Goal: Task Accomplishment & Management: Manage account settings

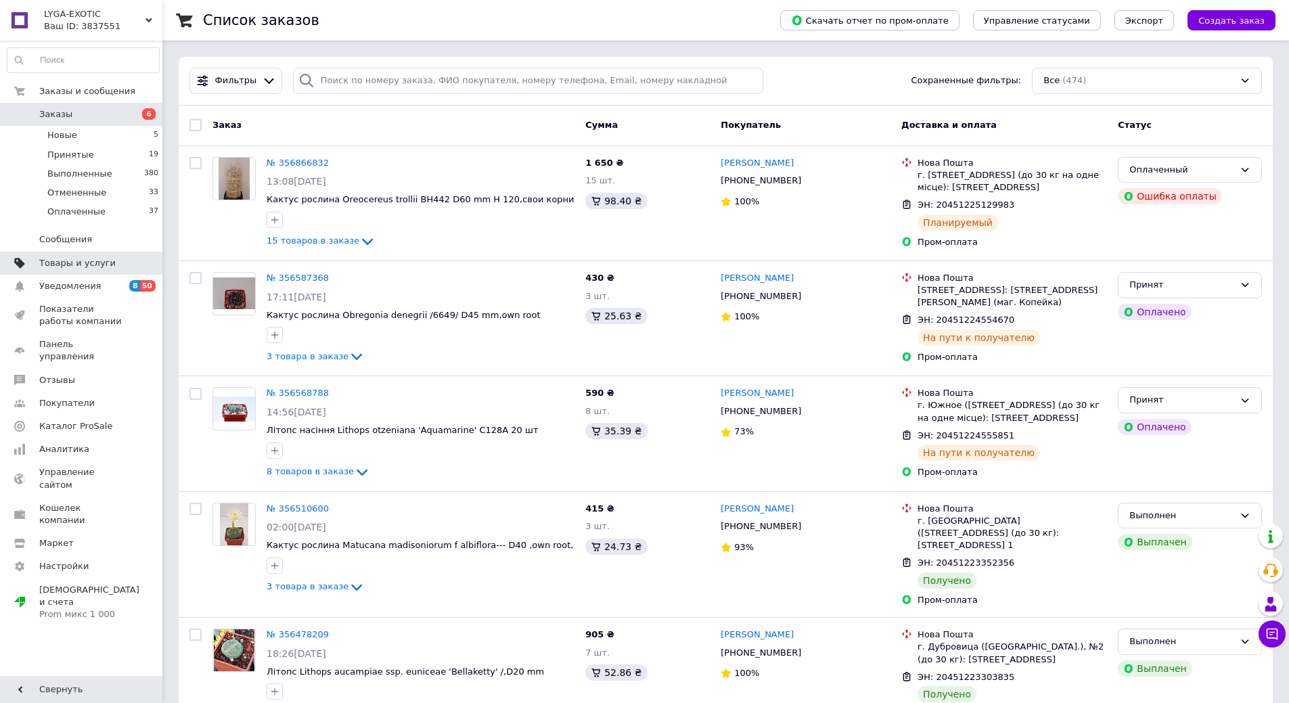
click at [83, 257] on span "Товары и услуги" at bounding box center [77, 263] width 76 height 12
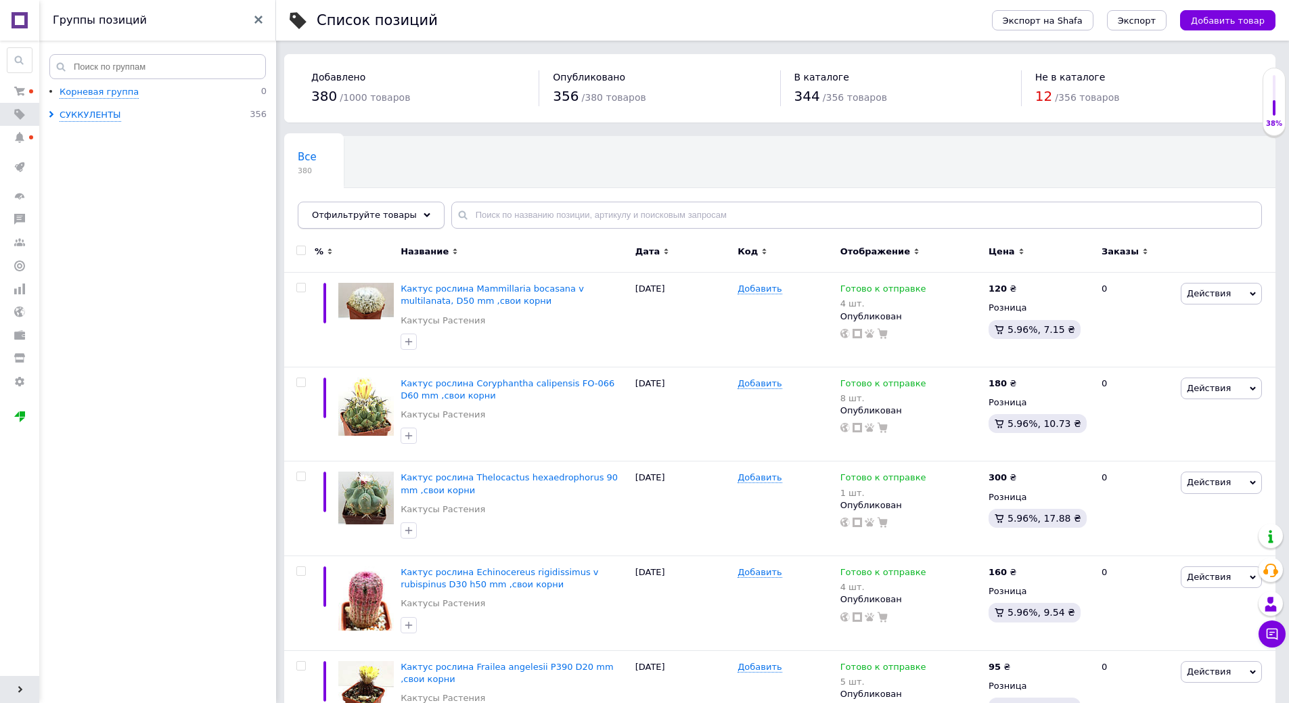
click at [423, 213] on icon at bounding box center [426, 215] width 7 height 7
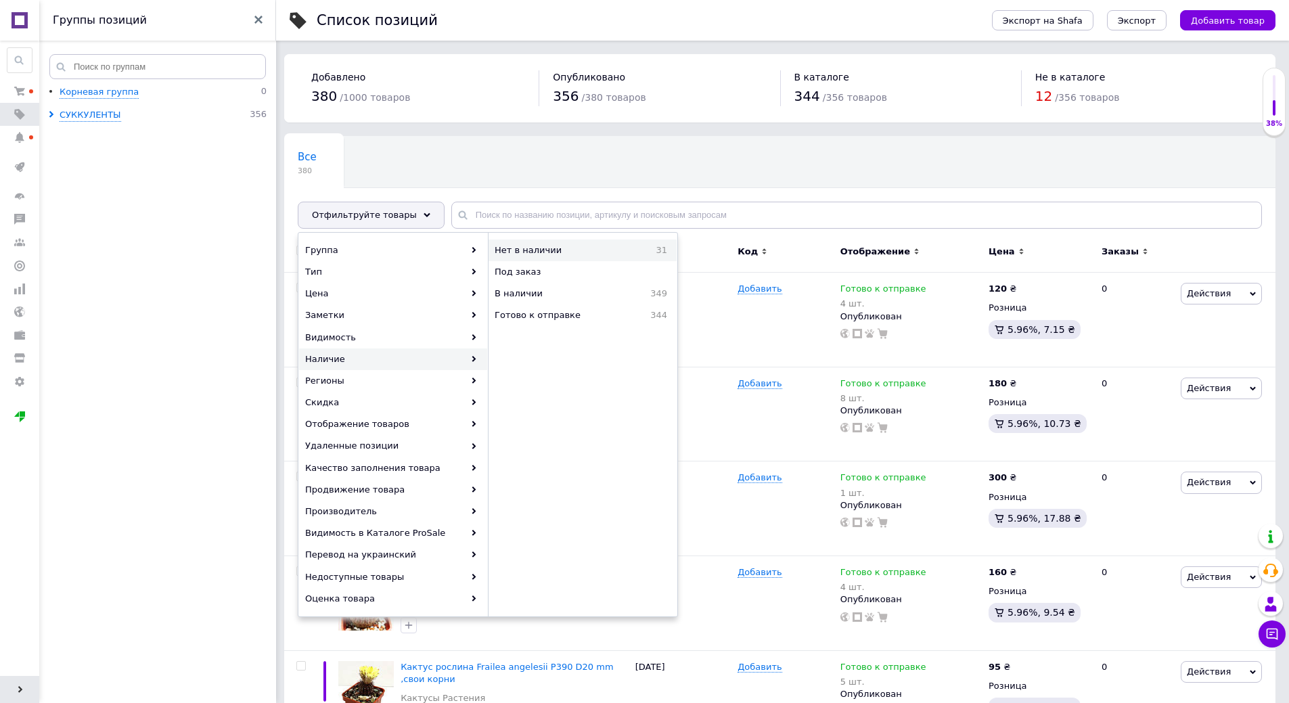
click at [547, 251] on span "Нет в наличии" at bounding box center [563, 250] width 136 height 12
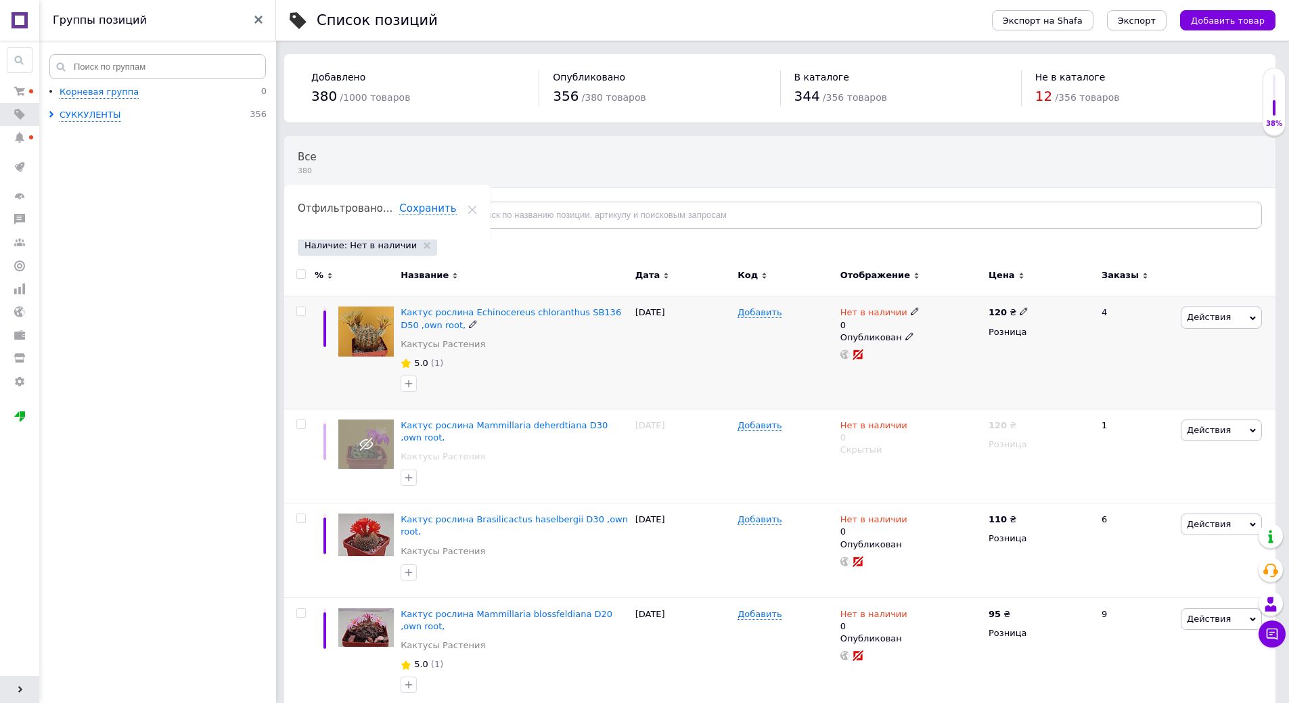
click at [911, 310] on icon at bounding box center [915, 311] width 8 height 8
click at [959, 372] on li "Готово к отправке" at bounding box center [987, 366] width 129 height 19
click at [934, 350] on input "0" at bounding box center [974, 353] width 103 height 27
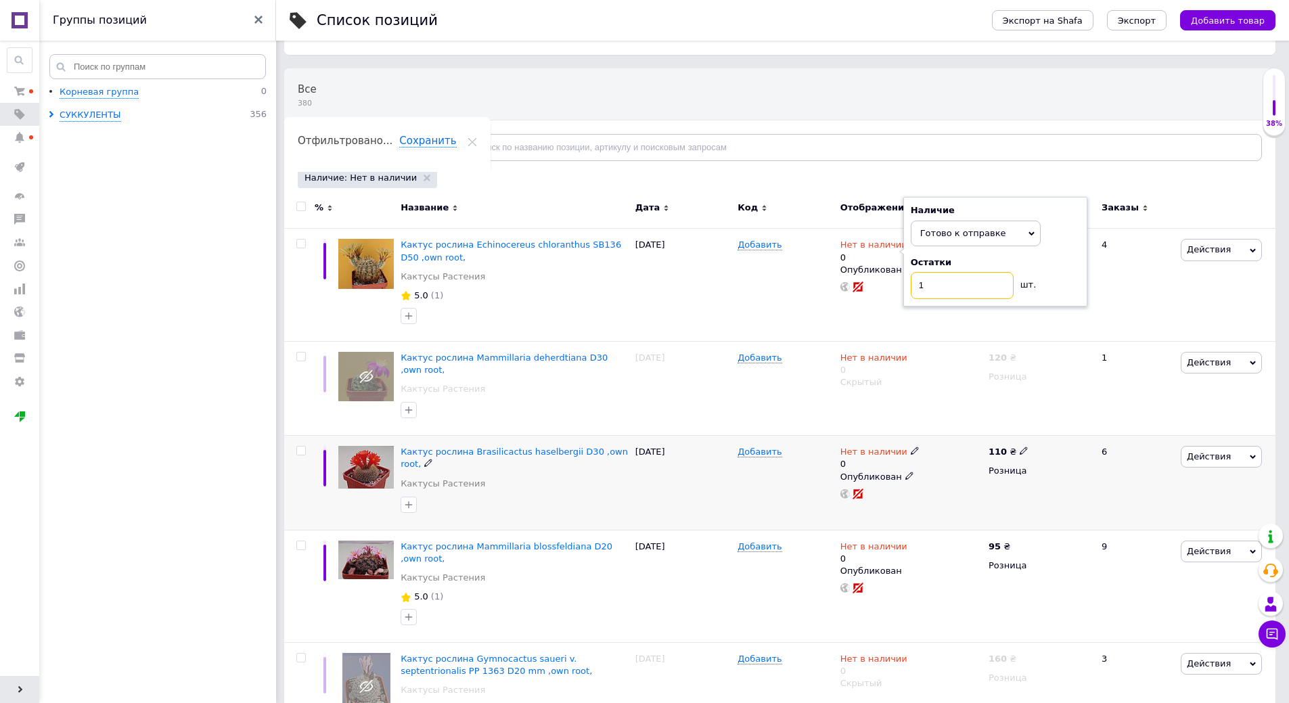
type input "1"
click at [911, 446] on icon at bounding box center [915, 450] width 8 height 8
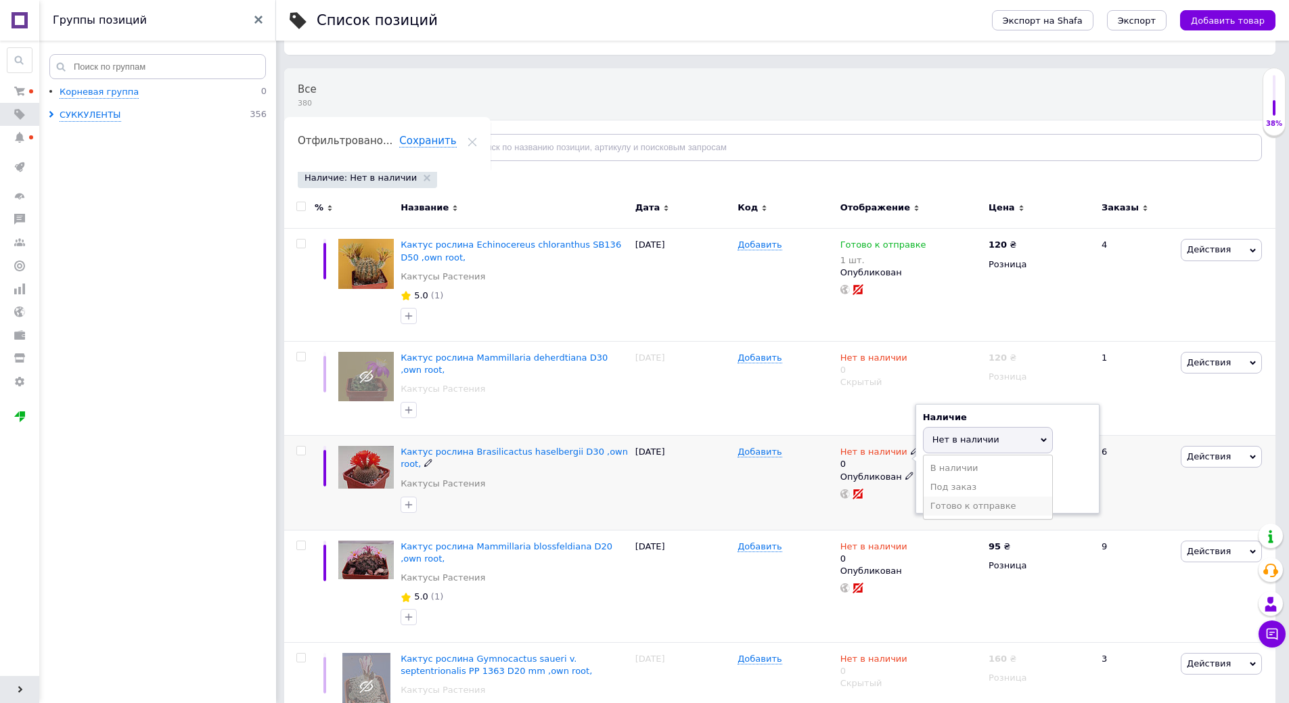
click at [947, 497] on li "Готово к отправке" at bounding box center [987, 506] width 129 height 19
click at [939, 480] on input "0" at bounding box center [974, 492] width 103 height 27
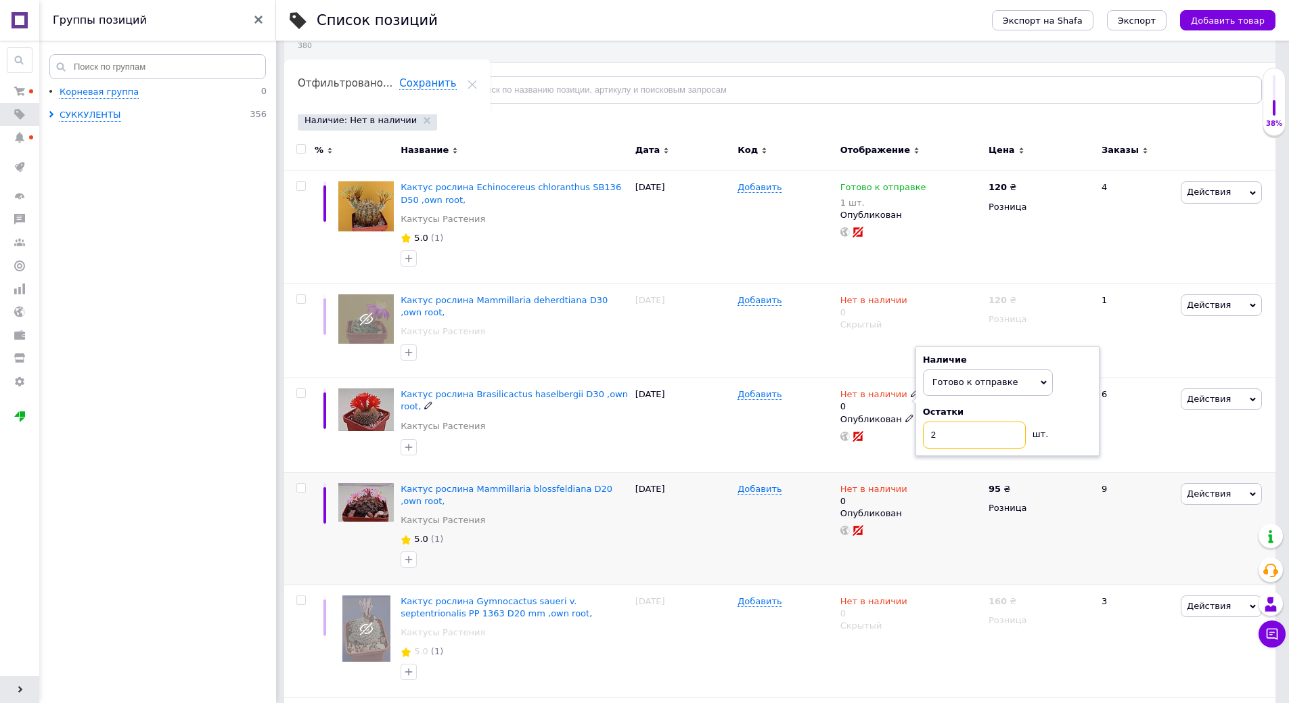
scroll to position [203, 0]
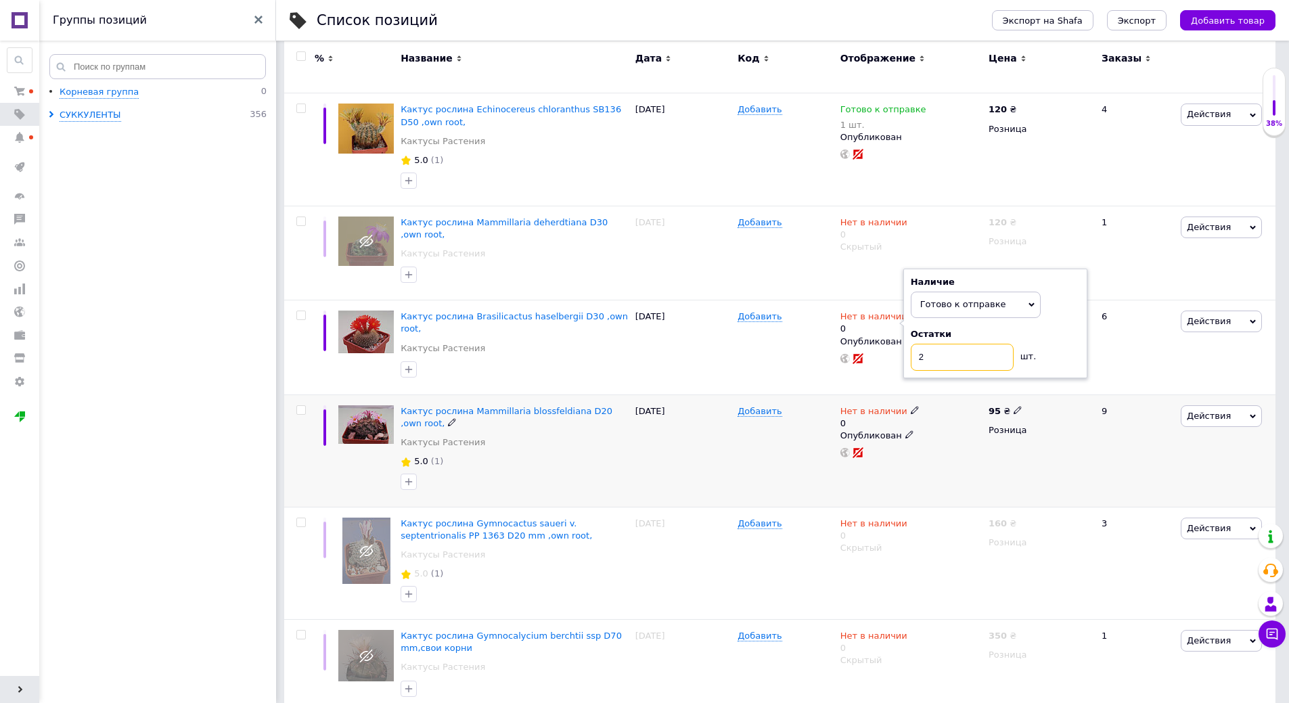
type input "2"
click at [911, 406] on icon at bounding box center [915, 410] width 8 height 8
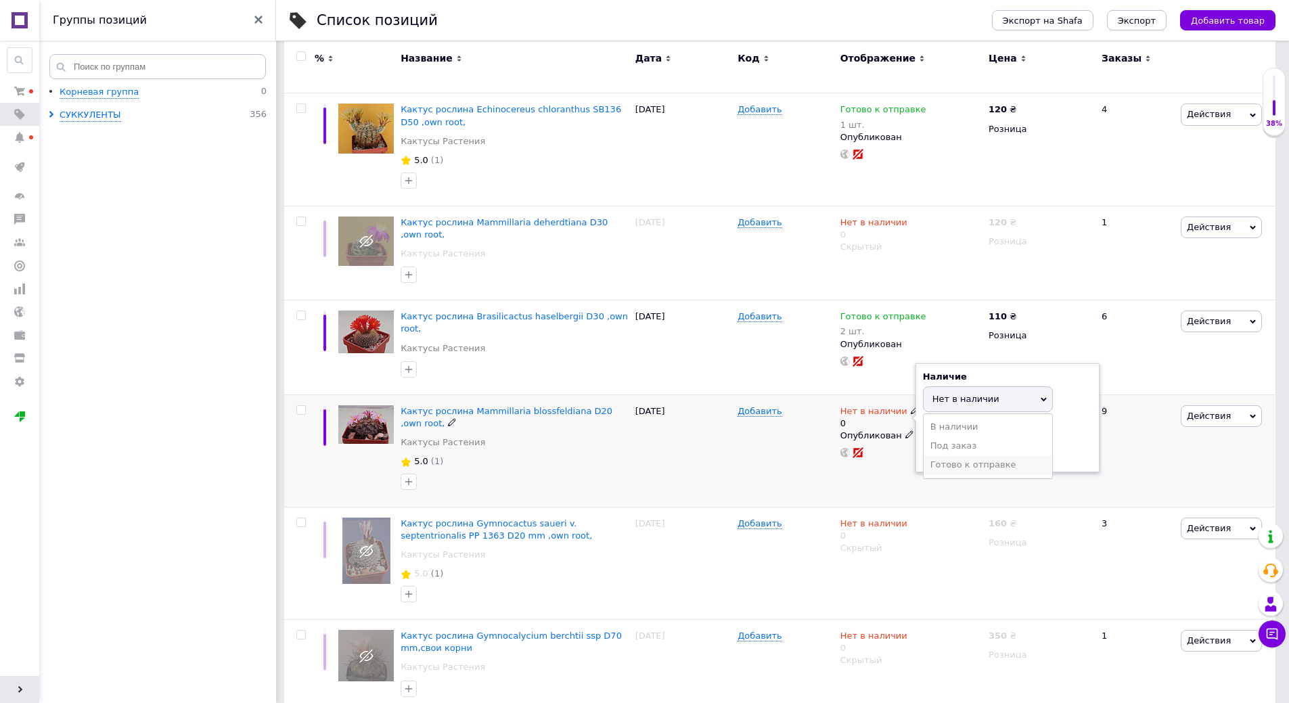
click at [957, 455] on li "Готово к отправке" at bounding box center [987, 464] width 129 height 19
click at [944, 438] on input "0" at bounding box center [974, 451] width 103 height 27
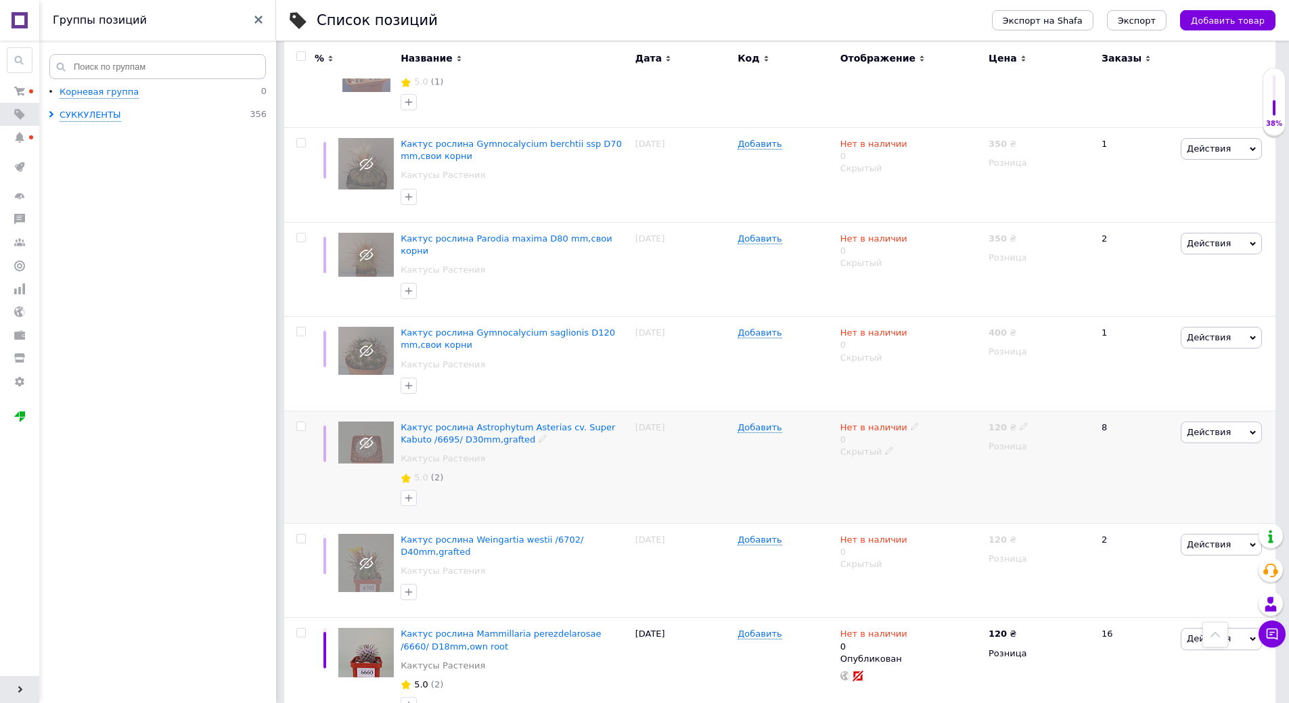
scroll to position [812, 0]
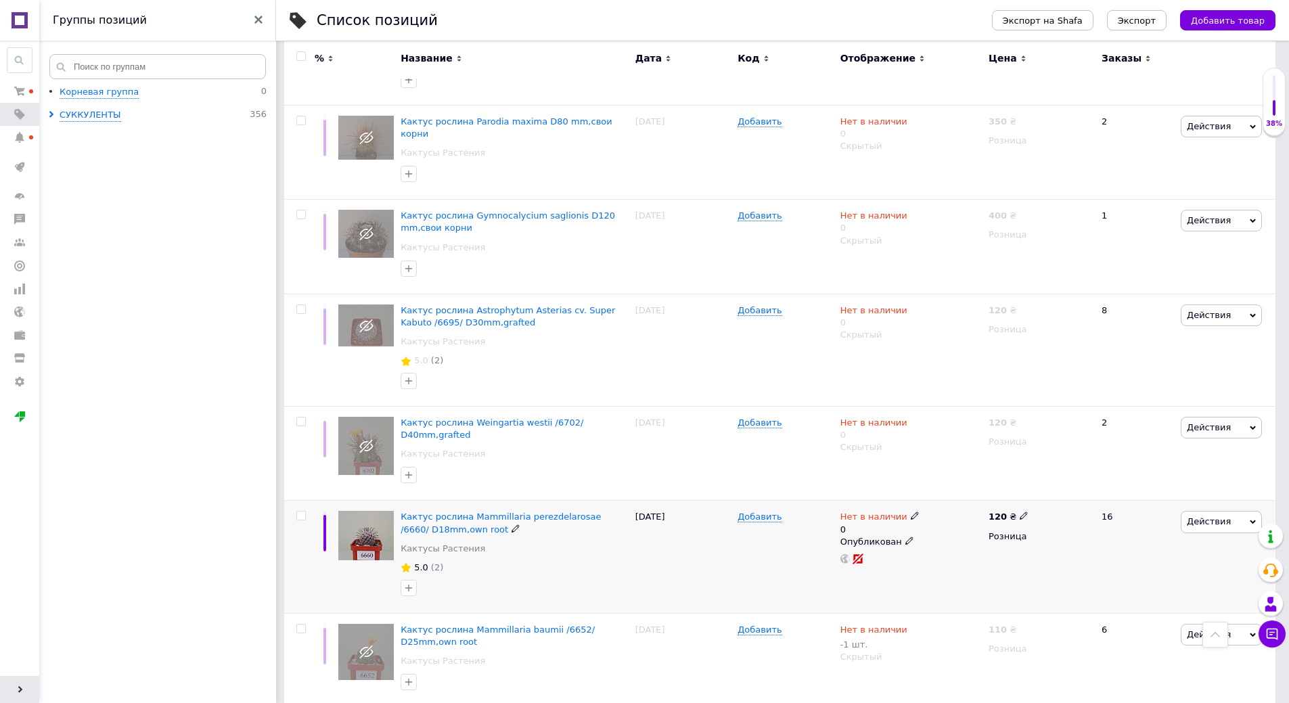
type input "1"
click at [911, 511] on icon at bounding box center [915, 515] width 8 height 8
click at [952, 561] on li "Готово к отправке" at bounding box center [987, 570] width 129 height 19
click at [946, 544] on input "0" at bounding box center [974, 557] width 103 height 27
type input "1"
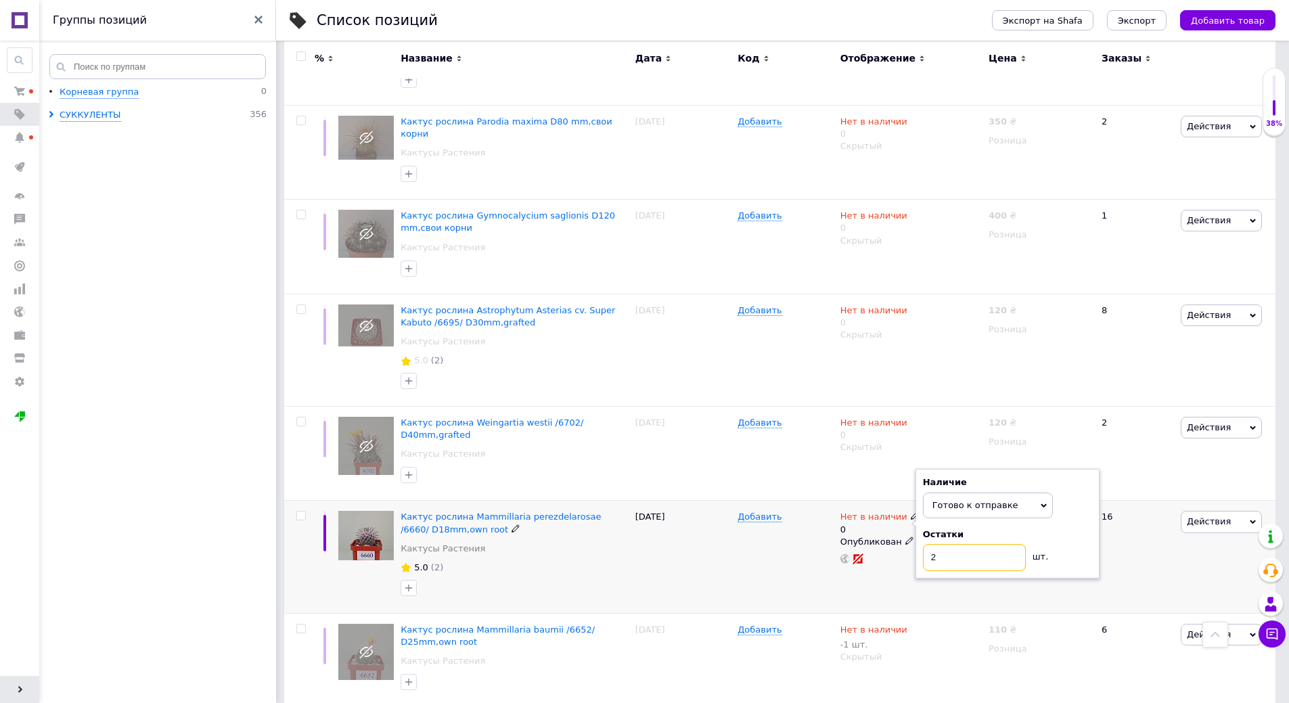
type input "2"
drag, startPoint x: 925, startPoint y: 531, endPoint x: 920, endPoint y: 524, distance: 8.3
click at [921, 531] on div "Нет в наличии 0 Наличие Готово к отправке В наличии Нет в наличии Под заказ Ост…" at bounding box center [911, 557] width 148 height 112
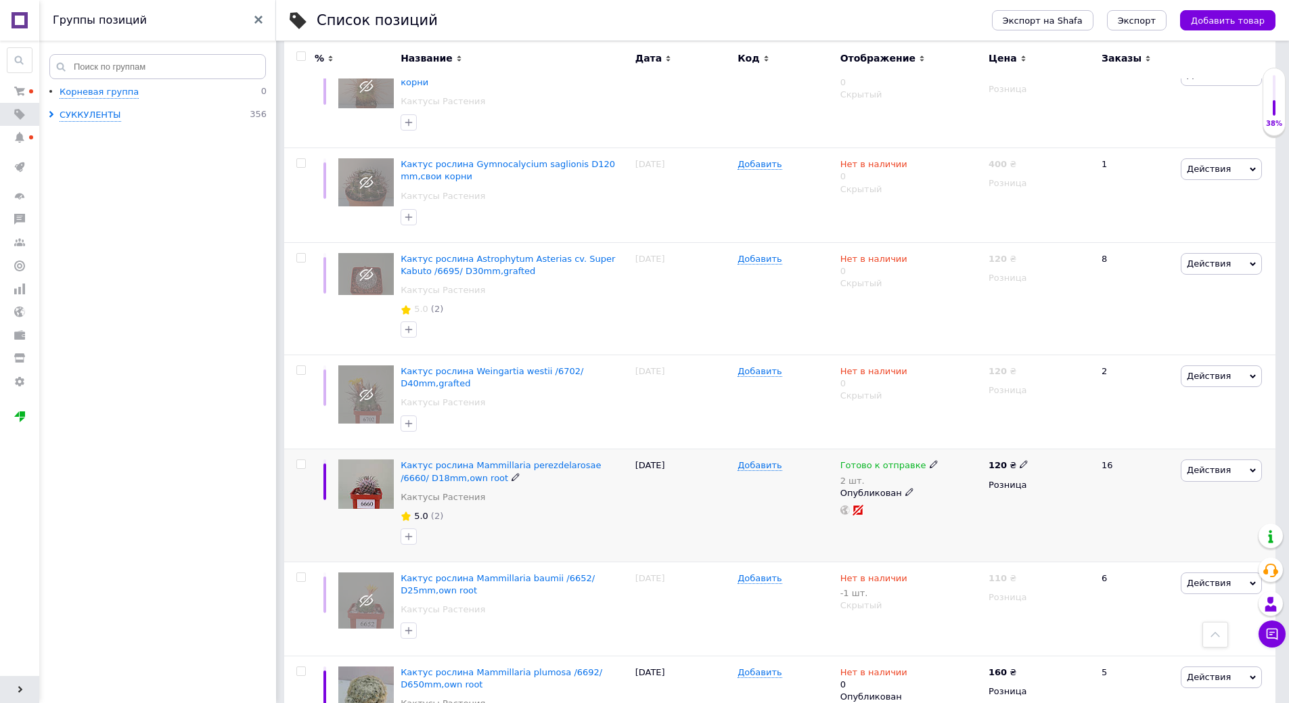
scroll to position [1015, 0]
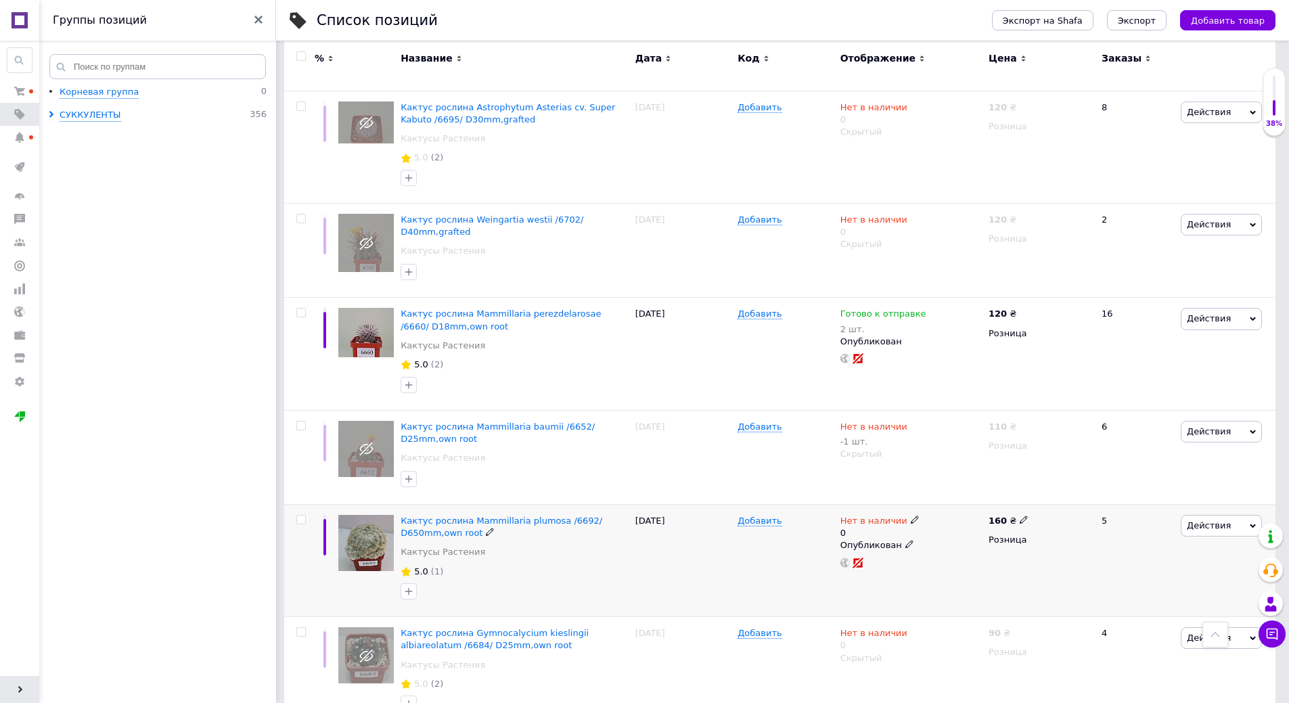
click at [911, 515] on icon at bounding box center [915, 519] width 8 height 8
click at [947, 566] on li "Готово к отправке" at bounding box center [987, 575] width 129 height 19
click at [944, 548] on input "0" at bounding box center [974, 561] width 103 height 27
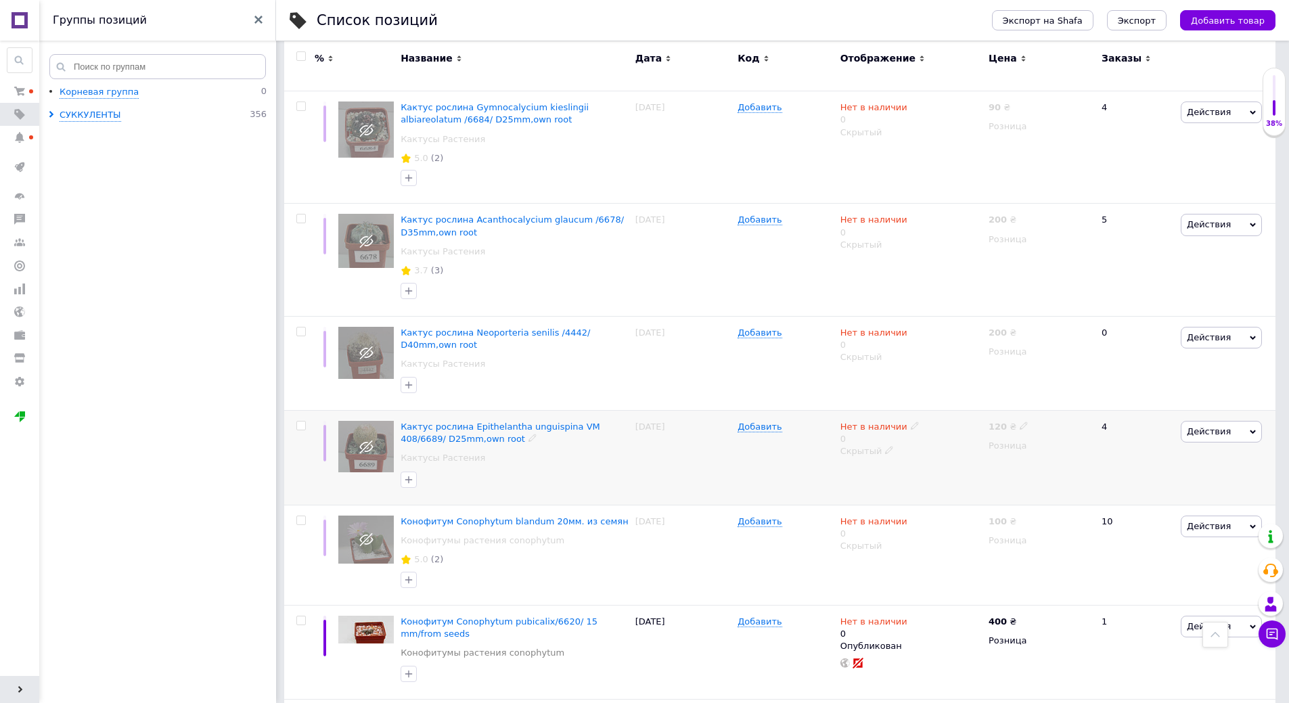
scroll to position [1643, 0]
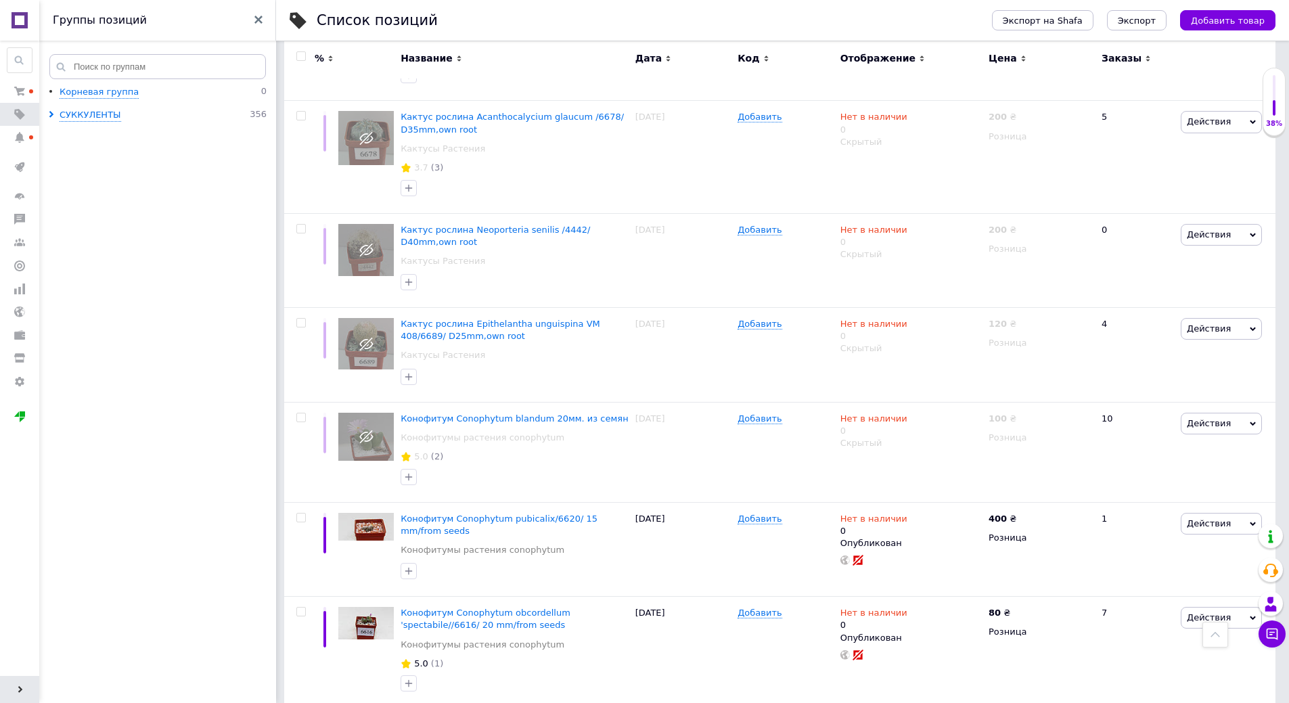
type input "2"
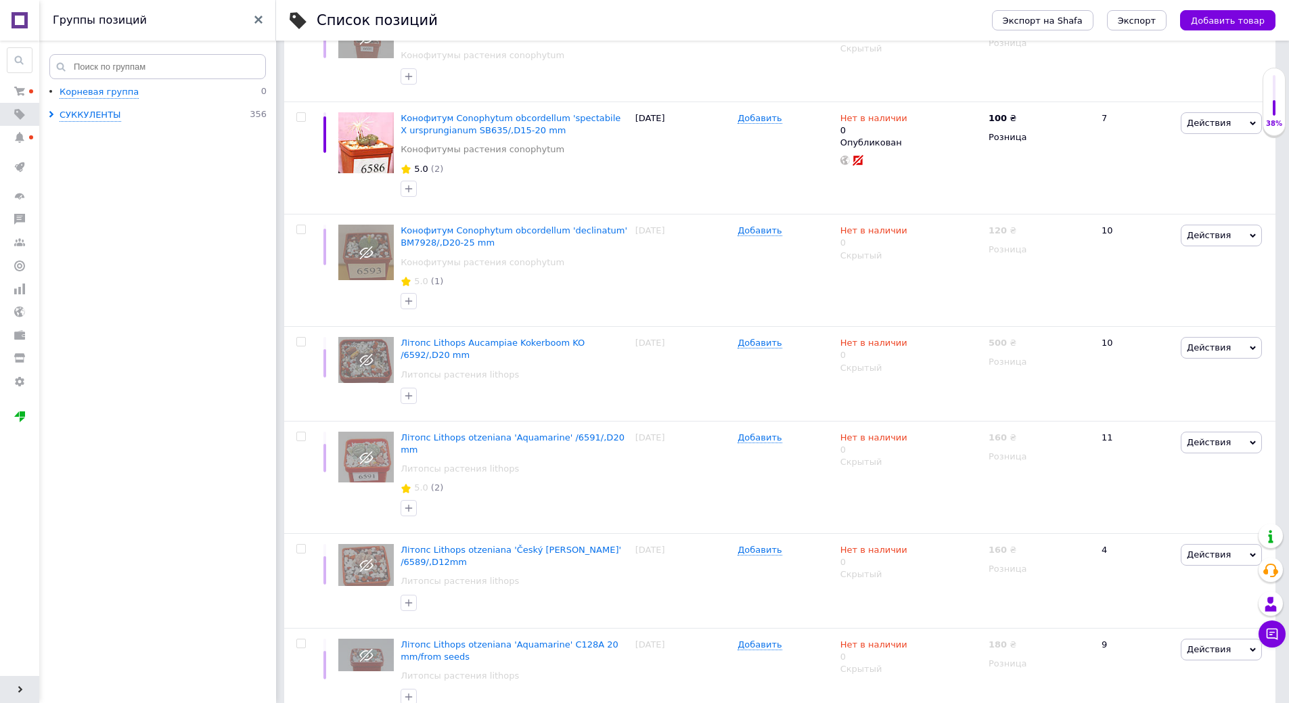
scroll to position [327, 0]
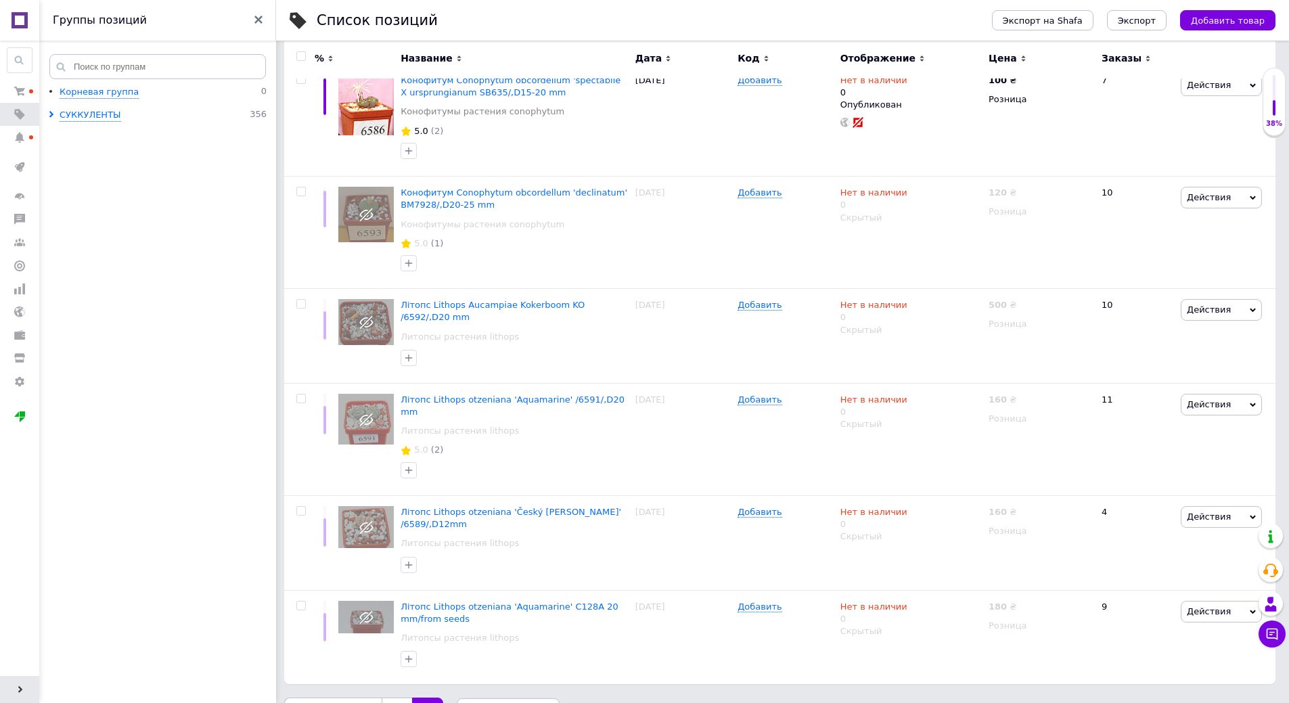
click at [382, 697] on link "1" at bounding box center [397, 711] width 30 height 28
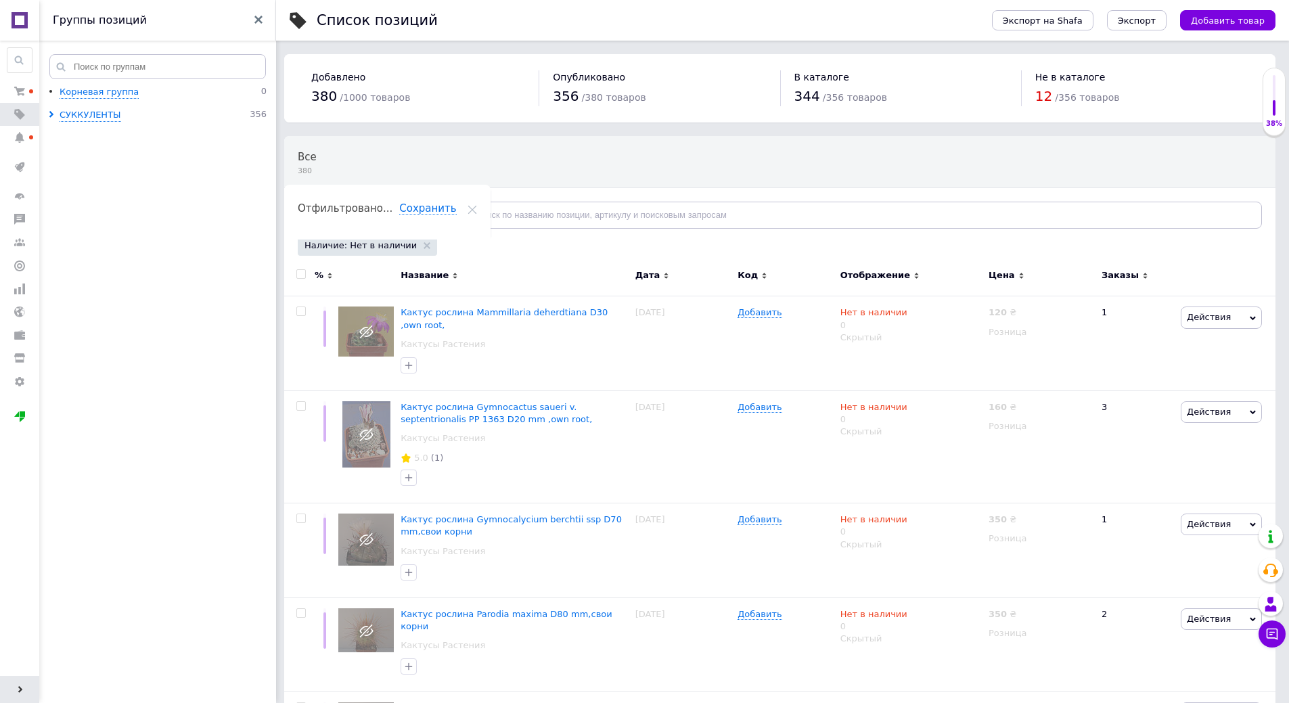
click at [768, 177] on div "Все 380 Ok Отфильтровано... Сохранить" at bounding box center [779, 189] width 991 height 112
click at [657, 156] on div "Все 380 Ok Отфильтровано... Сохранить" at bounding box center [779, 189] width 991 height 112
click at [1076, 152] on div "Все 380 Ok Отфильтровано... Сохранить" at bounding box center [779, 189] width 991 height 112
